Goal: Information Seeking & Learning: Learn about a topic

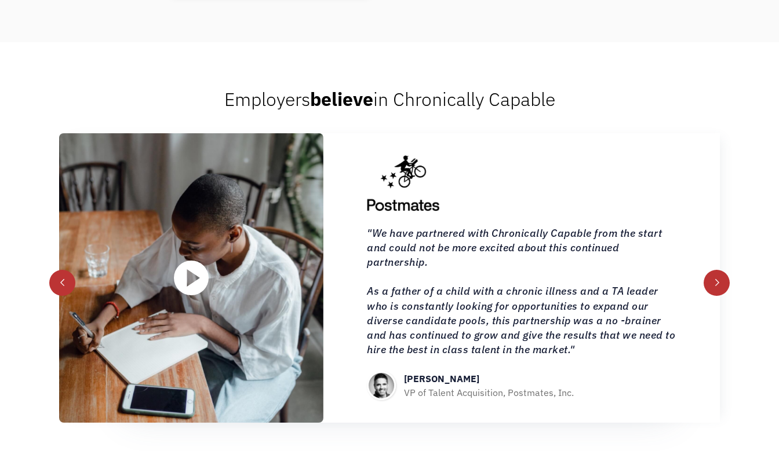
scroll to position [1343, 0]
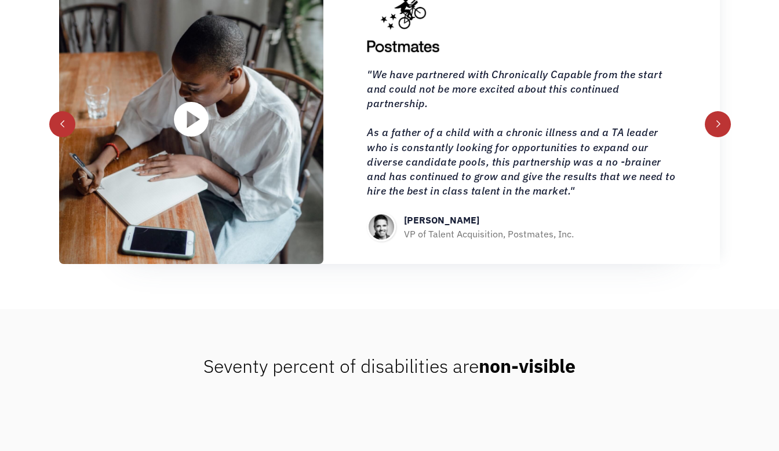
click at [720, 124] on div "next slide" at bounding box center [718, 124] width 8 height 8
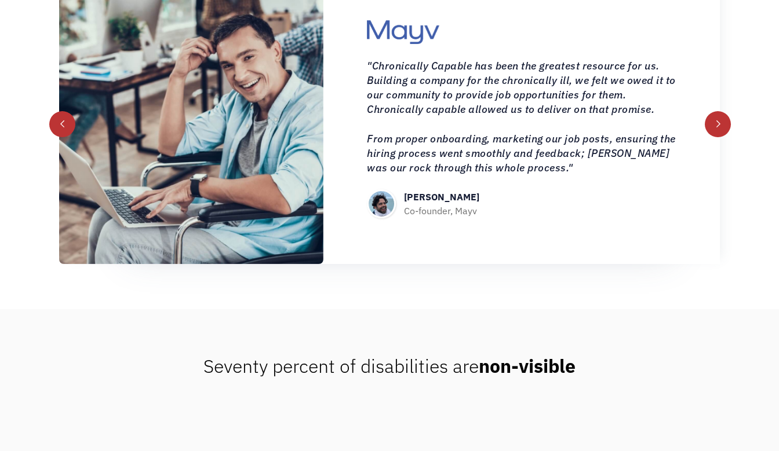
click at [720, 123] on div "next slide" at bounding box center [718, 124] width 8 height 8
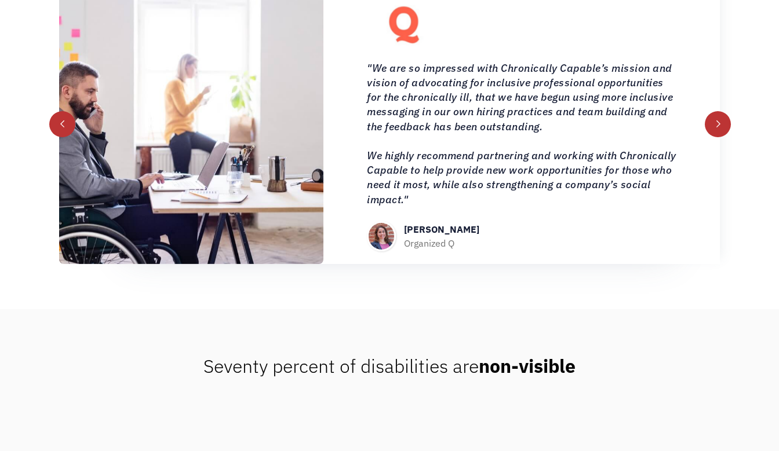
click at [713, 119] on div "next slide" at bounding box center [718, 124] width 26 height 26
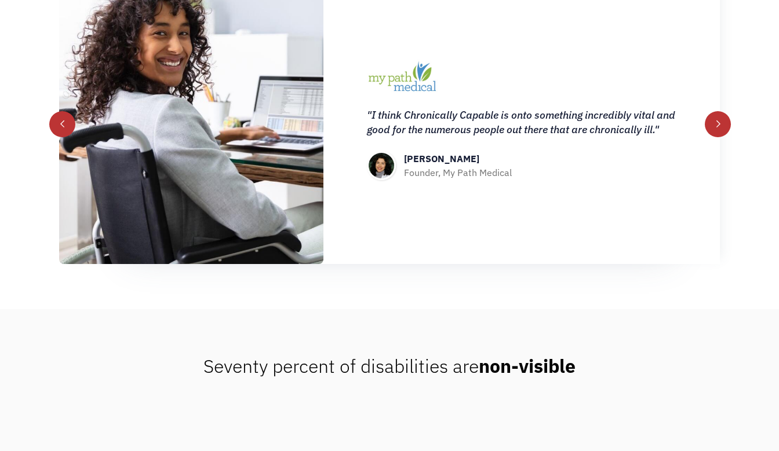
click at [719, 123] on div "next slide" at bounding box center [718, 124] width 8 height 8
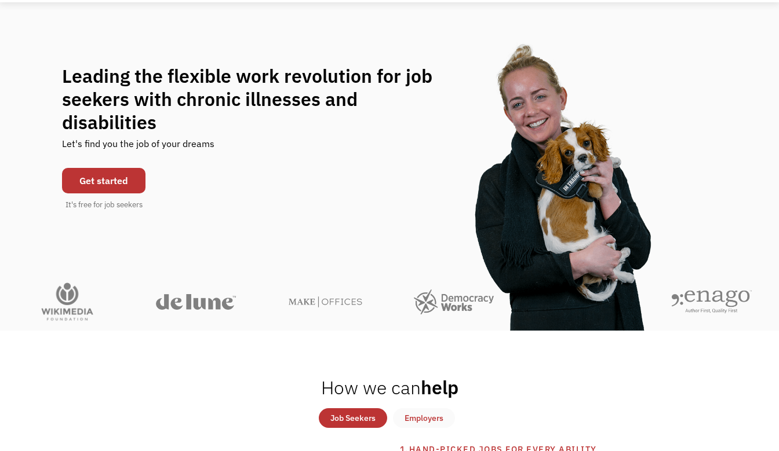
scroll to position [0, 0]
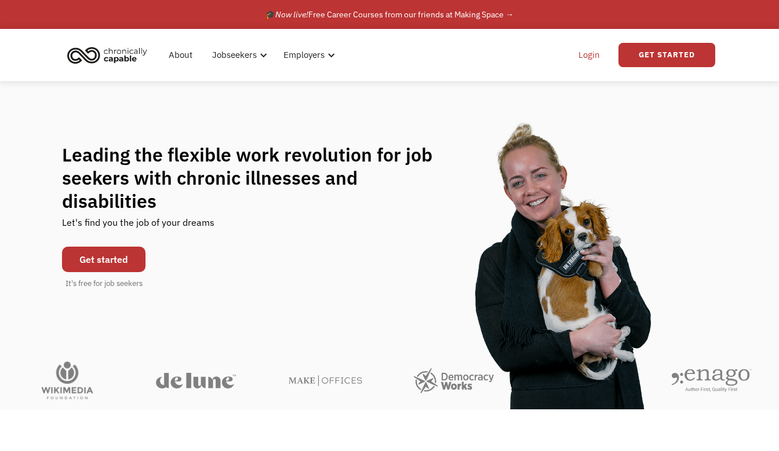
click at [595, 59] on link "Login" at bounding box center [588, 55] width 35 height 37
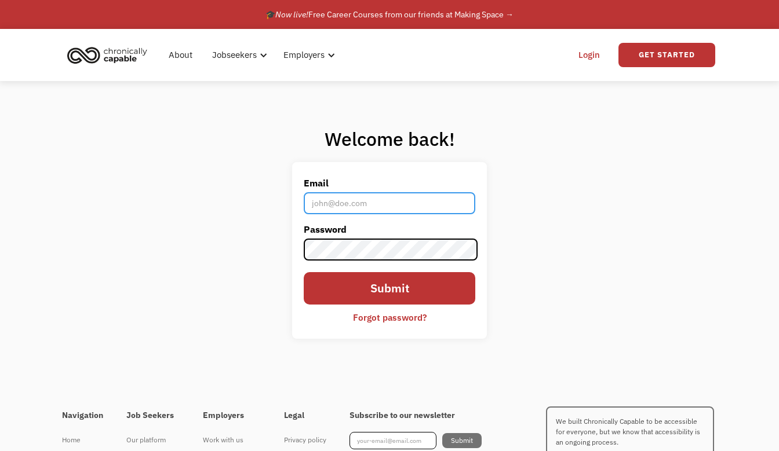
type input "susanalynneday@gmail.com"
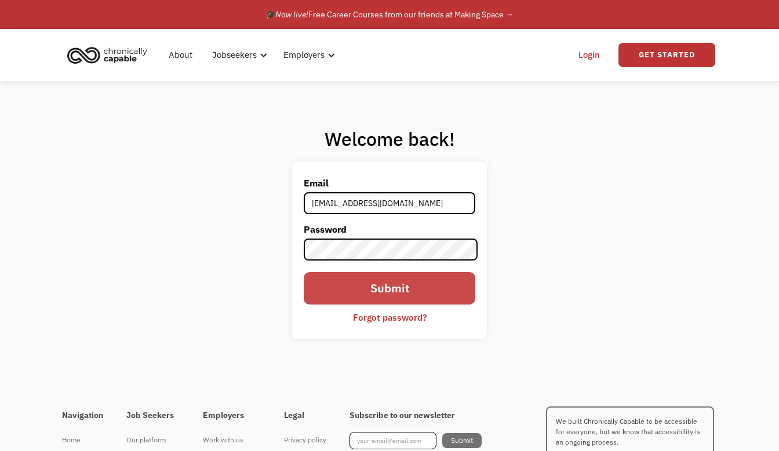
click at [402, 294] on input "Submit" at bounding box center [390, 288] width 172 height 32
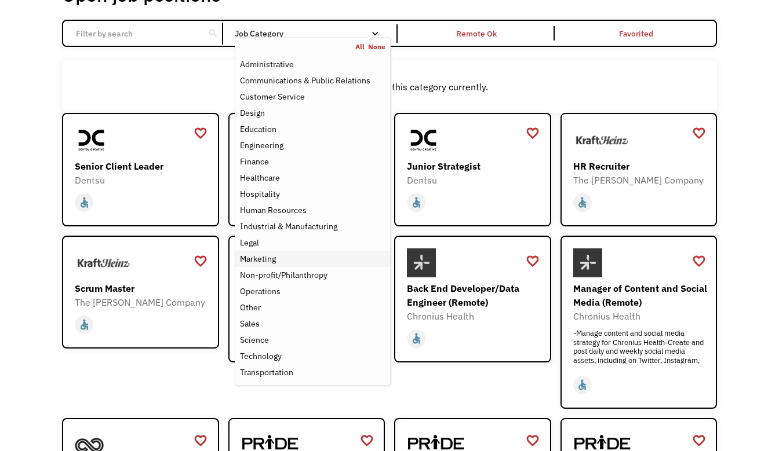
scroll to position [94, 0]
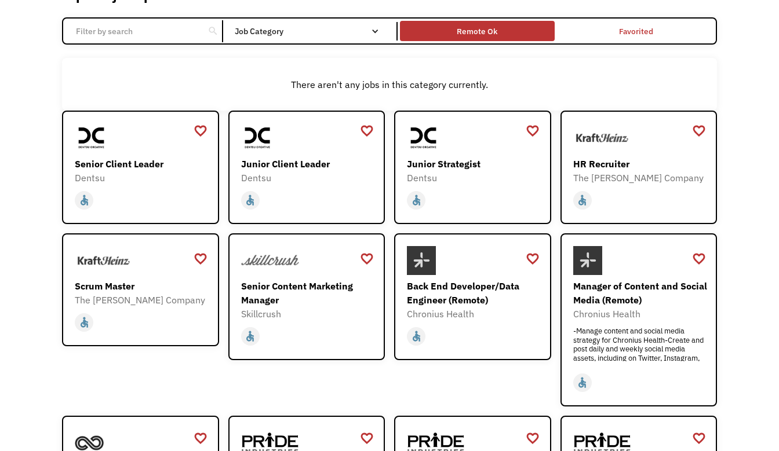
click at [478, 30] on div "Remote Ok" at bounding box center [477, 31] width 41 height 14
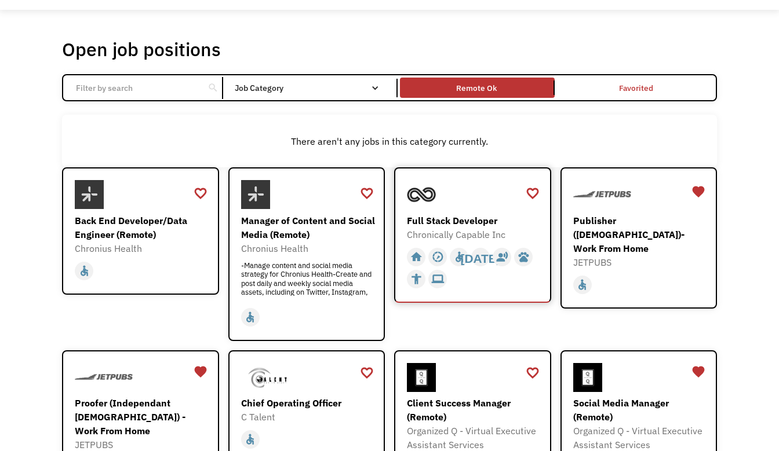
scroll to position [32, 0]
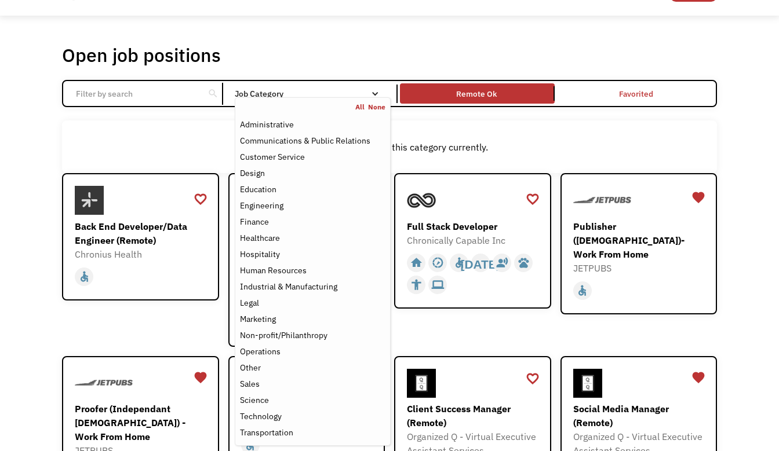
click at [362, 107] on link "All" at bounding box center [361, 107] width 13 height 9
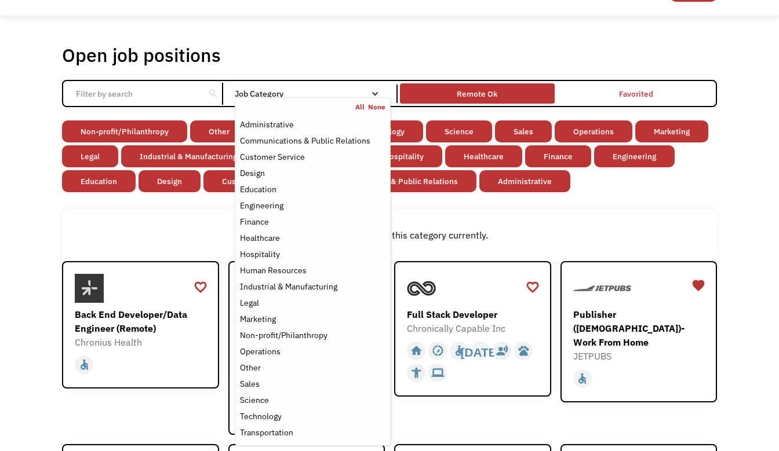
click at [478, 96] on div "Remote Ok" at bounding box center [477, 94] width 41 height 14
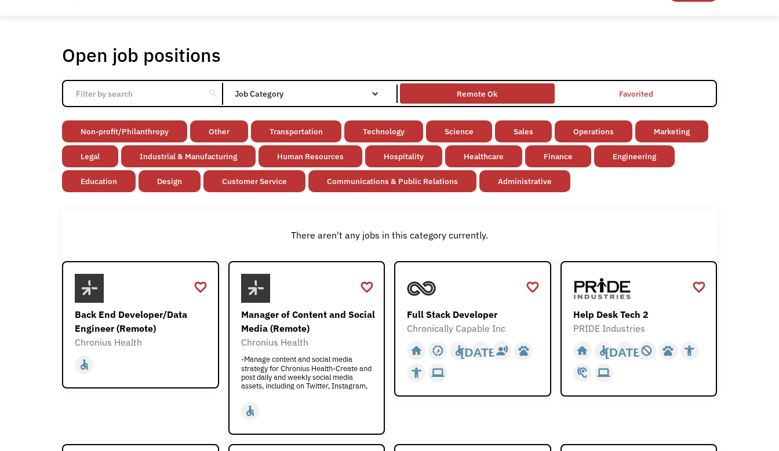
click at [478, 96] on div "Remote Ok" at bounding box center [477, 94] width 41 height 14
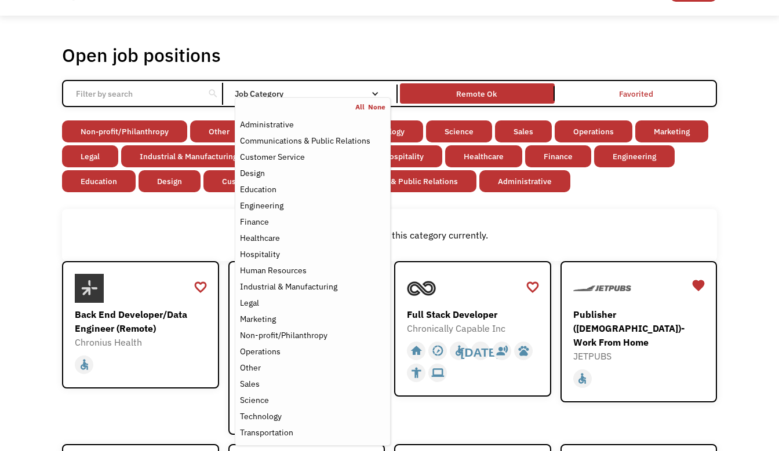
click at [361, 106] on link "All" at bounding box center [361, 107] width 13 height 9
click at [689, 222] on div "There aren't any jobs in this category currently." at bounding box center [389, 235] width 655 height 53
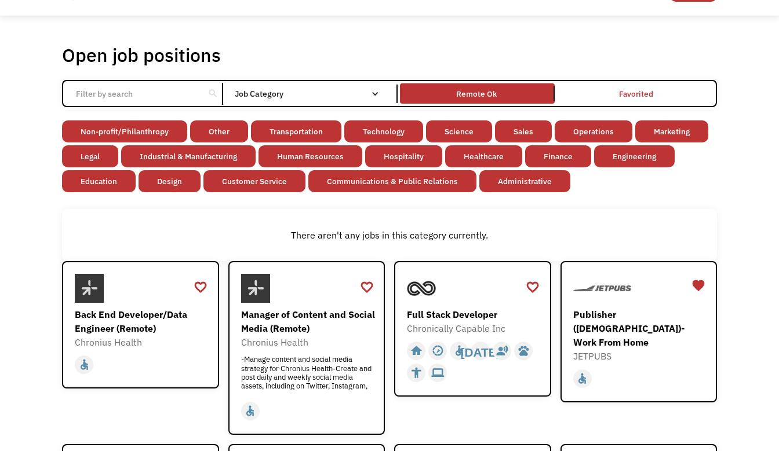
click at [396, 184] on link "Communications & Public Relations" at bounding box center [392, 181] width 168 height 22
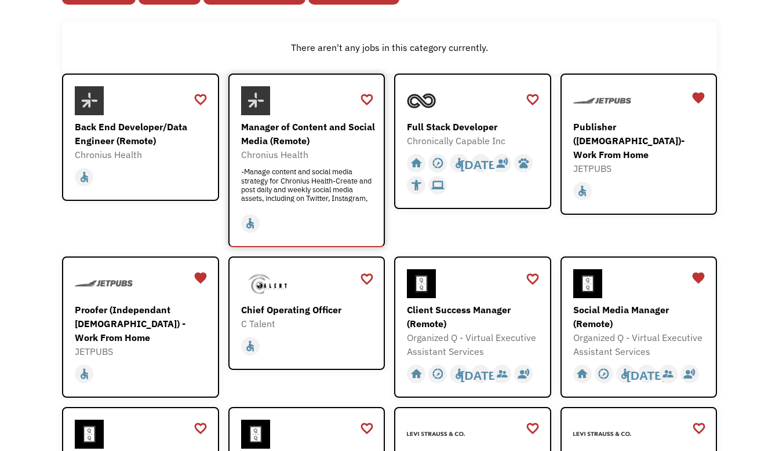
scroll to position [3, 0]
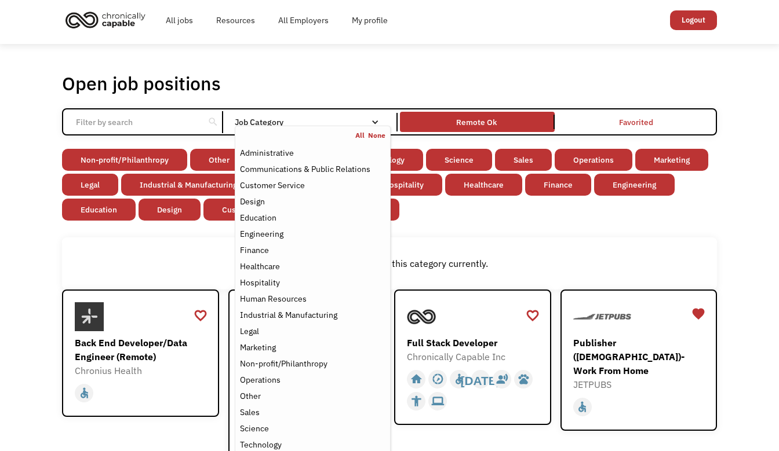
click at [361, 136] on link "All" at bounding box center [361, 135] width 13 height 9
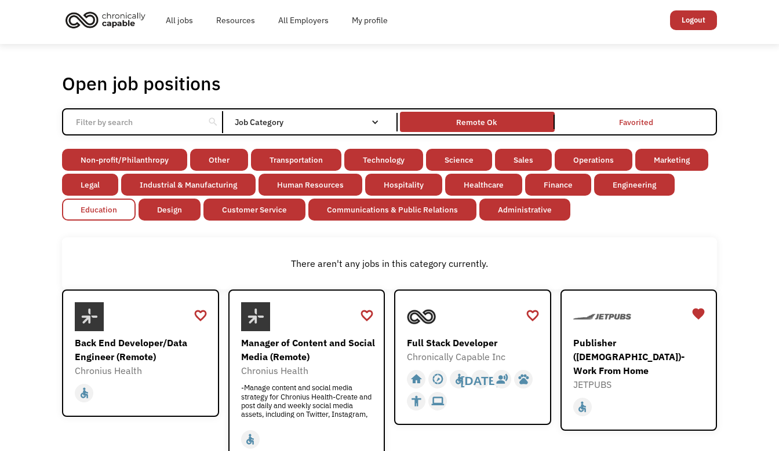
click at [110, 209] on link "Education" at bounding box center [99, 210] width 74 height 22
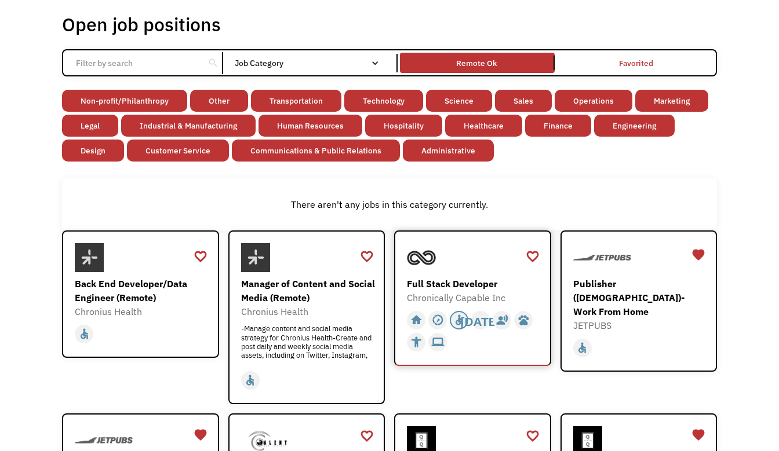
scroll to position [116, 0]
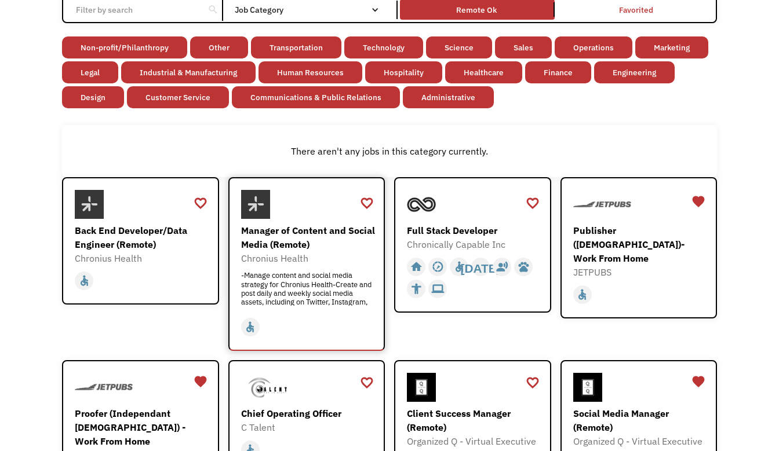
click at [328, 297] on div "-Manage content and social media strategy for Chronius Health-Create and post d…" at bounding box center [308, 288] width 134 height 35
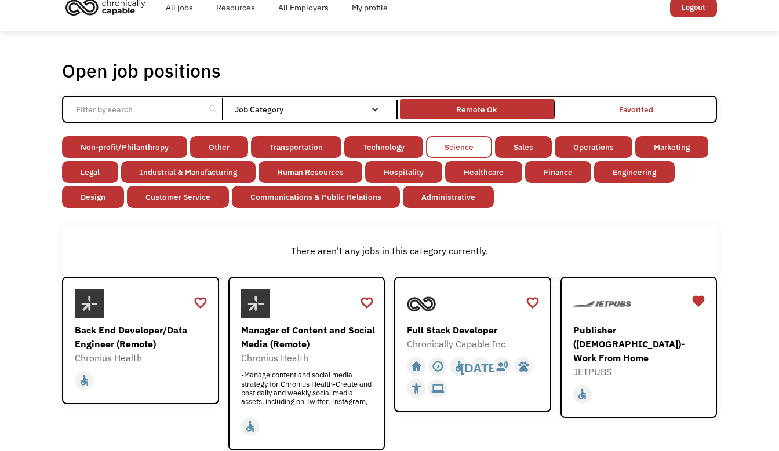
scroll to position [0, 0]
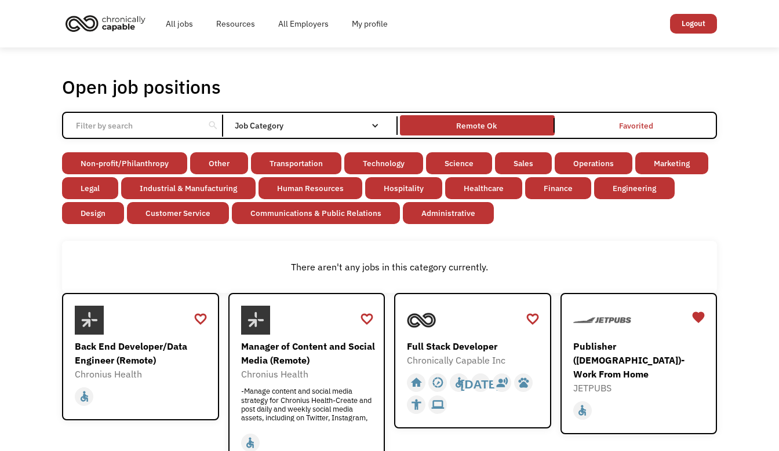
click at [115, 21] on img "home" at bounding box center [105, 22] width 87 height 25
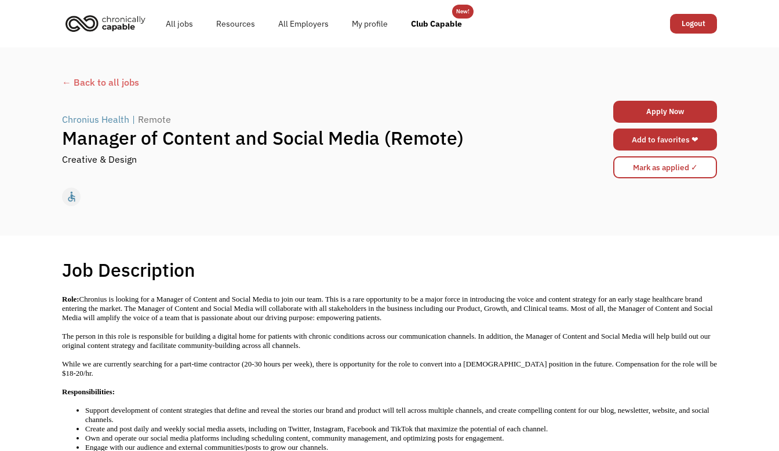
click at [675, 141] on link "Add to favorites ❤" at bounding box center [665, 140] width 104 height 22
click at [89, 81] on div "← Back to all jobs" at bounding box center [389, 82] width 655 height 14
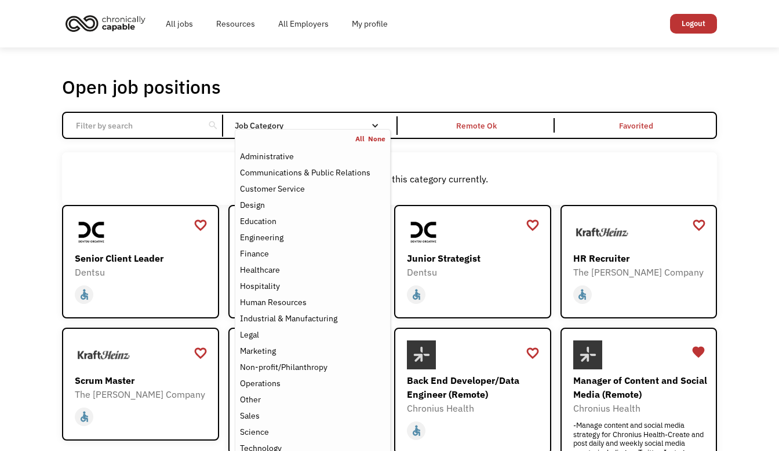
click at [361, 138] on link "All" at bounding box center [361, 138] width 13 height 9
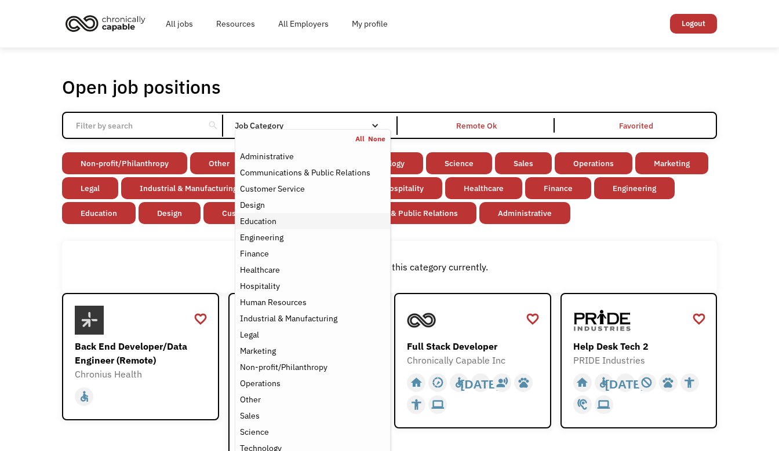
click at [268, 219] on div "Education" at bounding box center [258, 221] width 37 height 14
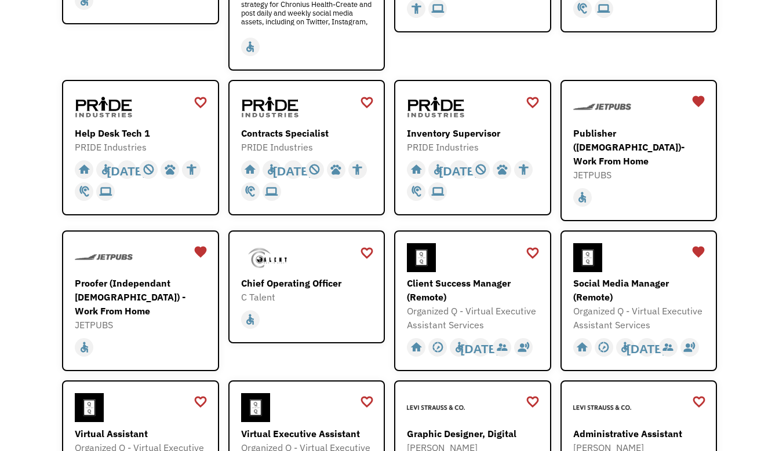
scroll to position [427, 0]
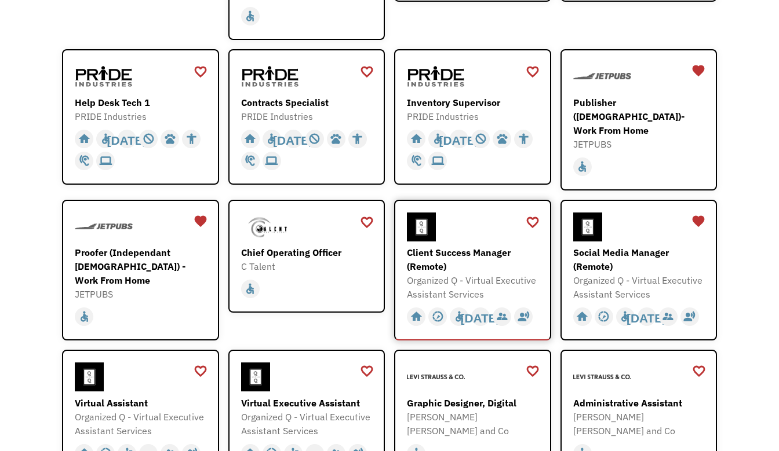
click at [433, 250] on div "Client Success Manager (Remote)" at bounding box center [474, 260] width 134 height 28
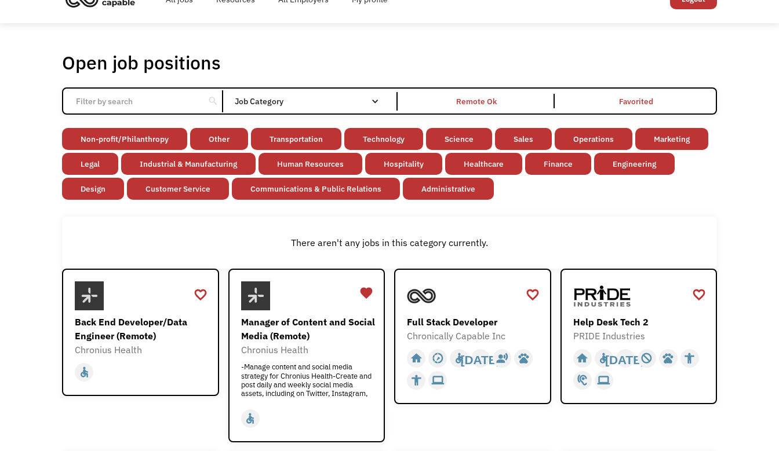
scroll to position [0, 0]
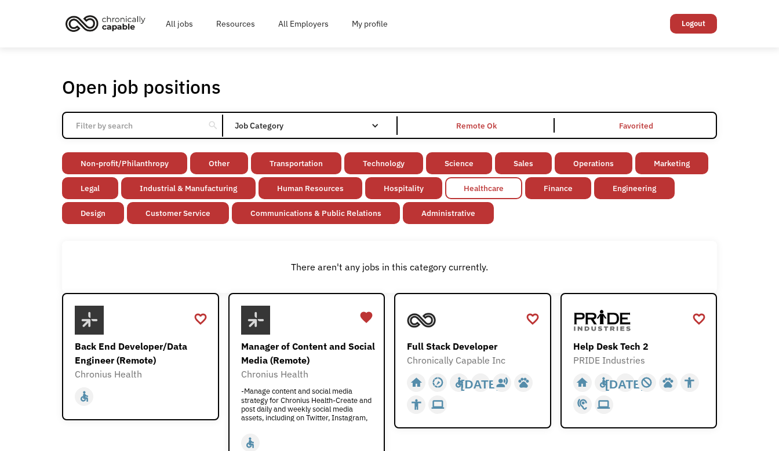
click at [487, 186] on link "Healthcare" at bounding box center [483, 188] width 77 height 22
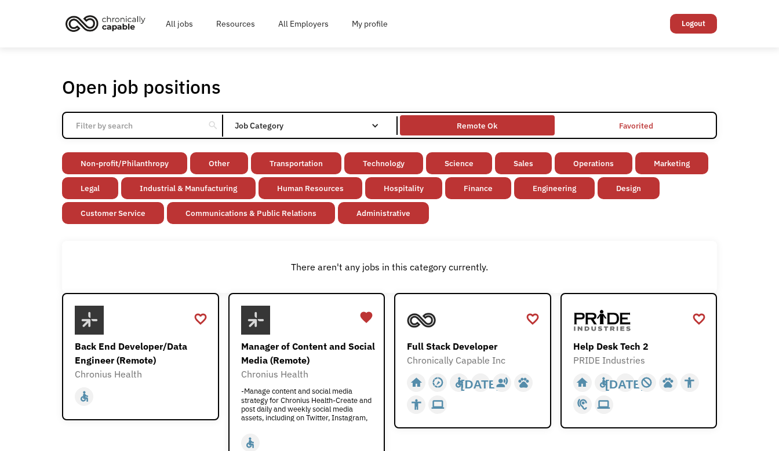
click at [467, 119] on div "Remote Ok" at bounding box center [477, 126] width 41 height 14
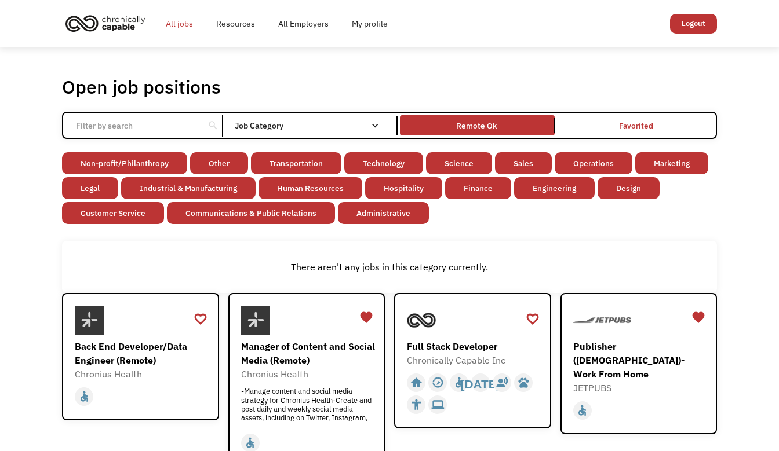
click at [176, 23] on link "All jobs" at bounding box center [179, 23] width 50 height 37
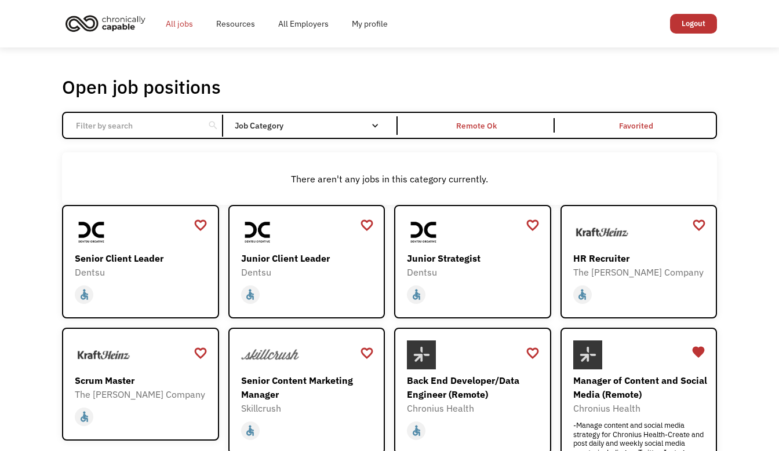
click at [180, 19] on link "All jobs" at bounding box center [179, 23] width 50 height 37
click at [118, 21] on img "home" at bounding box center [105, 22] width 87 height 25
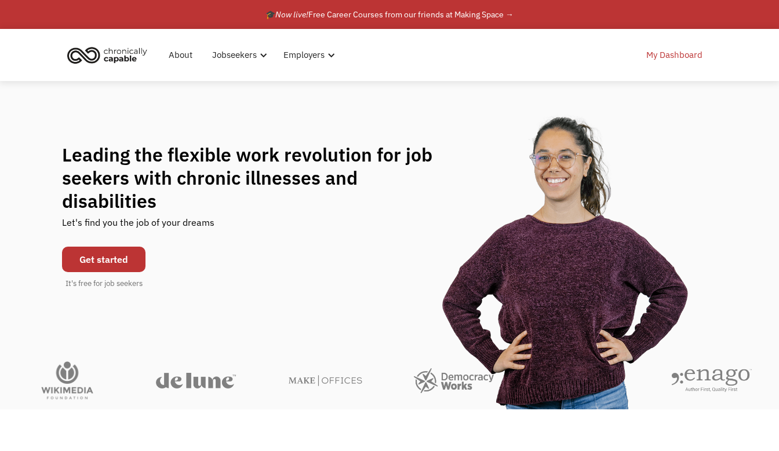
click at [683, 54] on link "My Dashboard" at bounding box center [674, 55] width 70 height 37
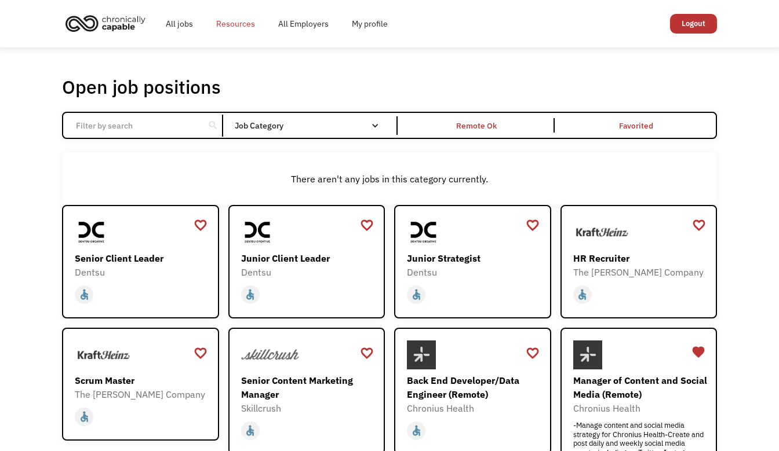
click at [246, 23] on link "Resources" at bounding box center [236, 23] width 62 height 37
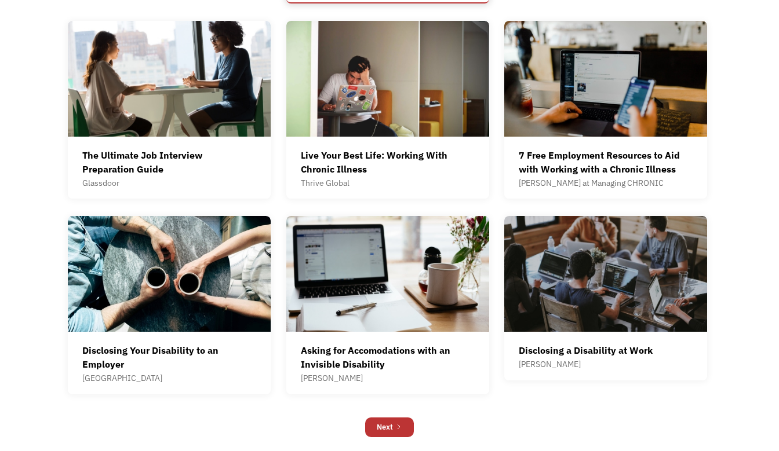
scroll to position [574, 0]
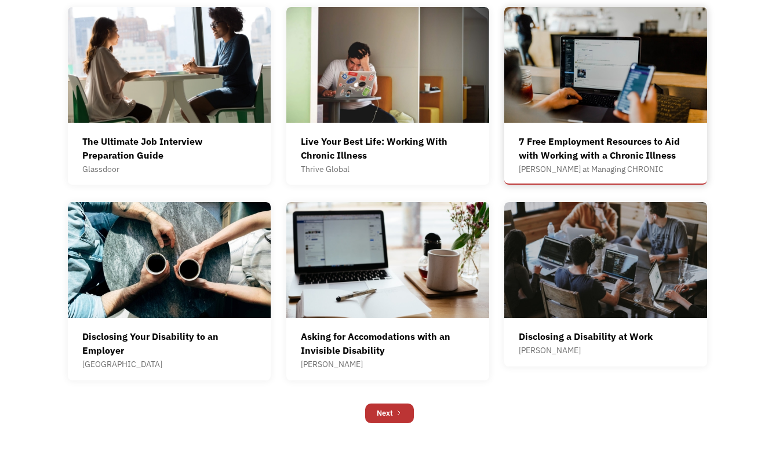
click at [599, 157] on div "7 Free Employment Resources to Aid with Working with a Chronic Illness" at bounding box center [606, 148] width 174 height 28
click at [397, 414] on icon "Next Page" at bounding box center [398, 413] width 7 height 7
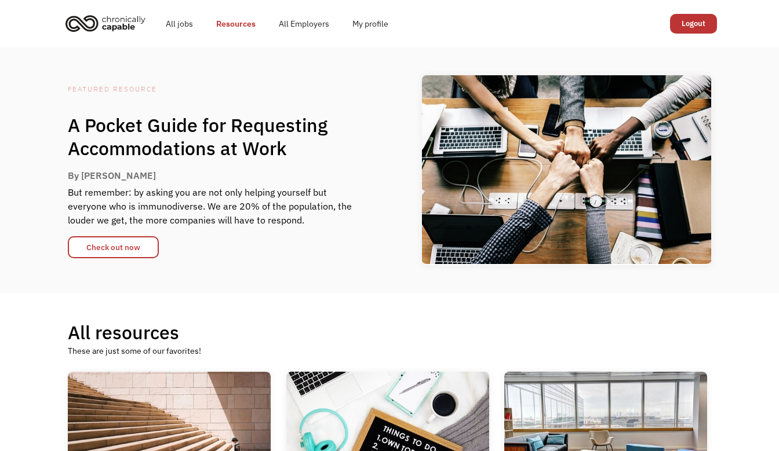
click at [114, 21] on img "home" at bounding box center [105, 22] width 87 height 25
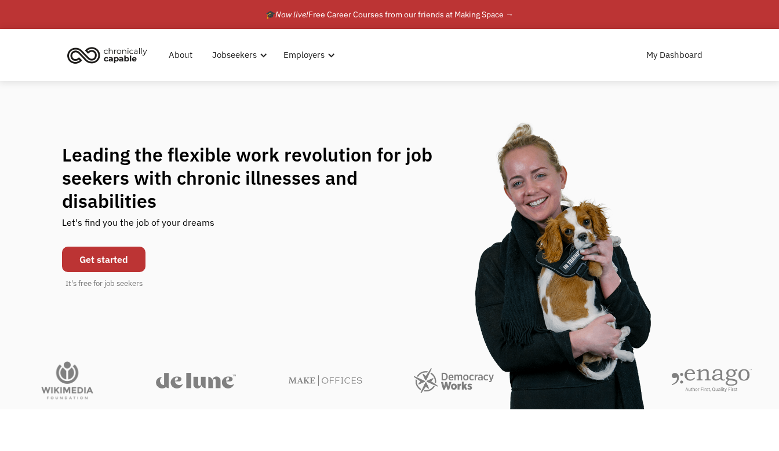
click at [136, 248] on link "Get started" at bounding box center [103, 259] width 83 height 25
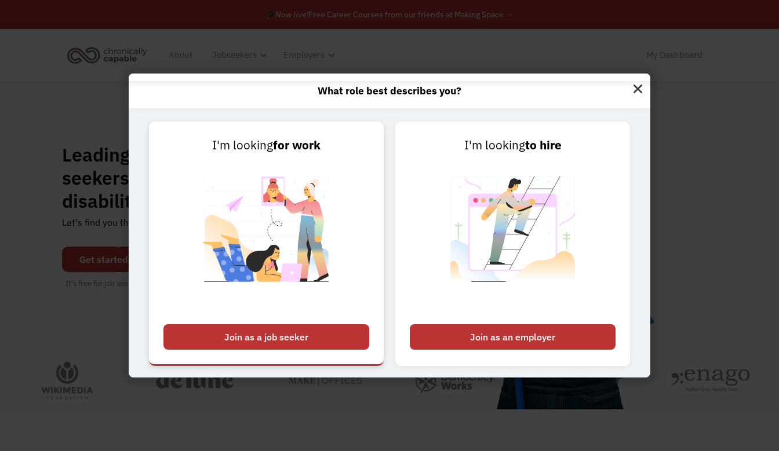
click at [290, 339] on div "Join as a job seeker" at bounding box center [266, 337] width 206 height 25
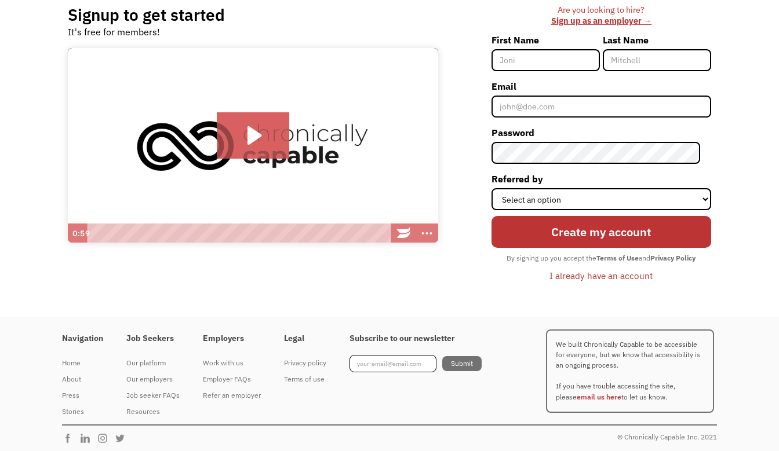
scroll to position [103, 0]
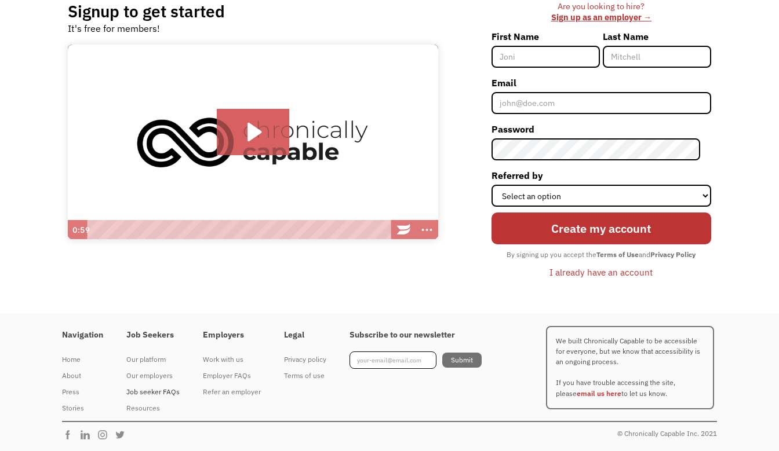
click at [159, 391] on div "Job seeker FAQs" at bounding box center [152, 392] width 53 height 14
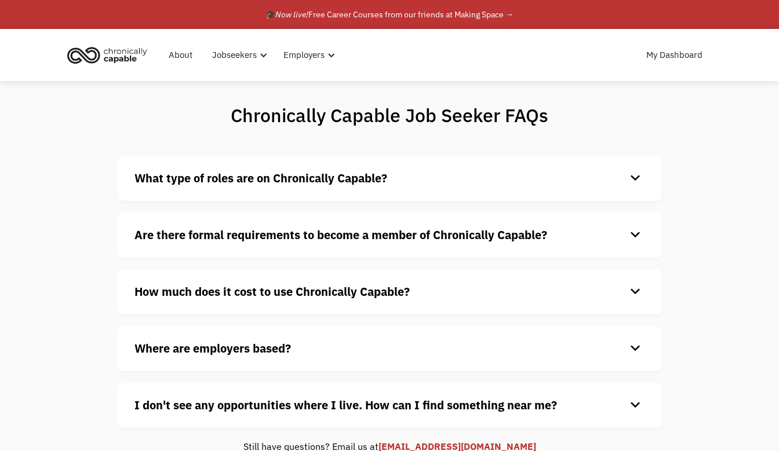
click at [637, 293] on div "keyboard_arrow_down" at bounding box center [635, 291] width 19 height 17
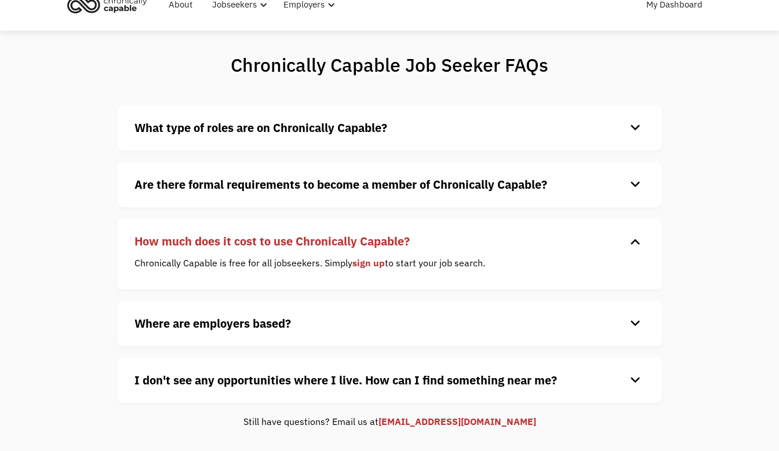
scroll to position [178, 0]
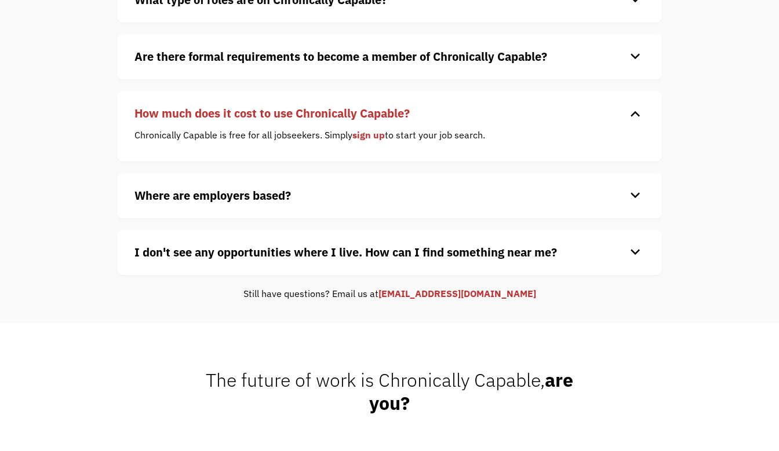
click at [636, 252] on div "keyboard_arrow_down" at bounding box center [635, 252] width 19 height 17
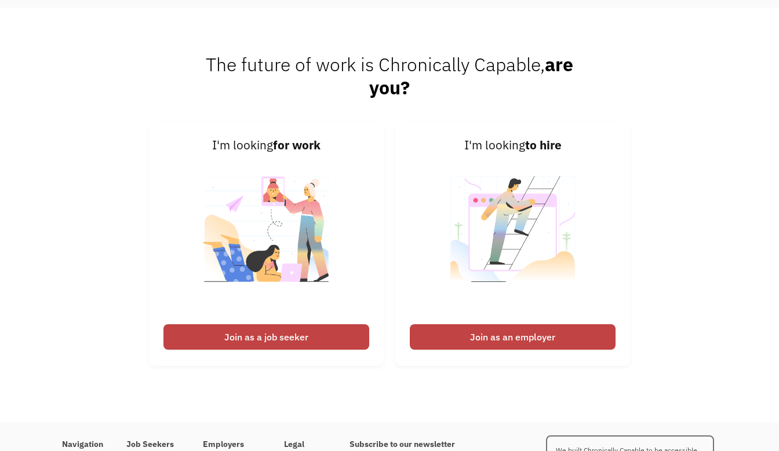
scroll to position [643, 0]
